Goal: Navigation & Orientation: Find specific page/section

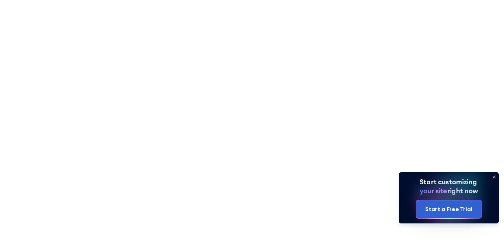
click at [495, 176] on icon at bounding box center [494, 176] width 9 height 9
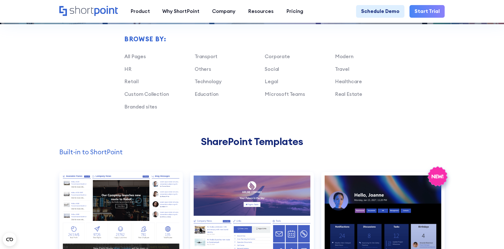
scroll to position [434, 0]
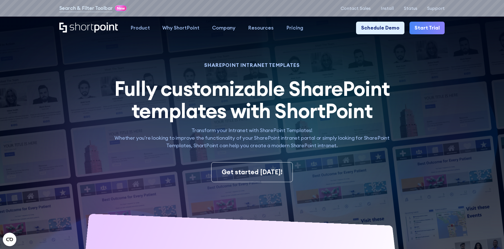
scroll to position [273, 0]
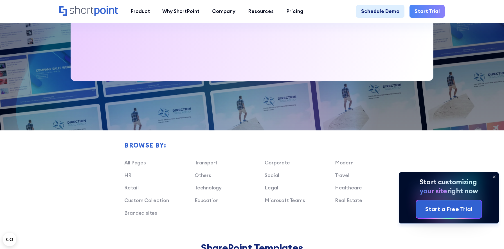
scroll to position [377, 0]
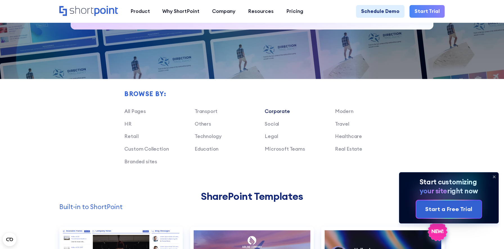
click at [281, 112] on link "Corporate" at bounding box center [277, 111] width 25 height 6
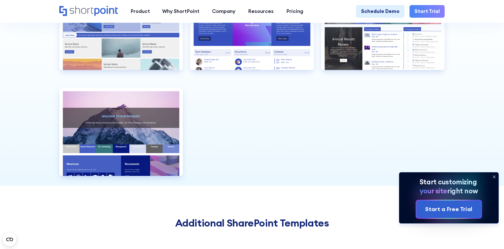
scroll to position [729, 0]
